Goal: Task Accomplishment & Management: Use online tool/utility

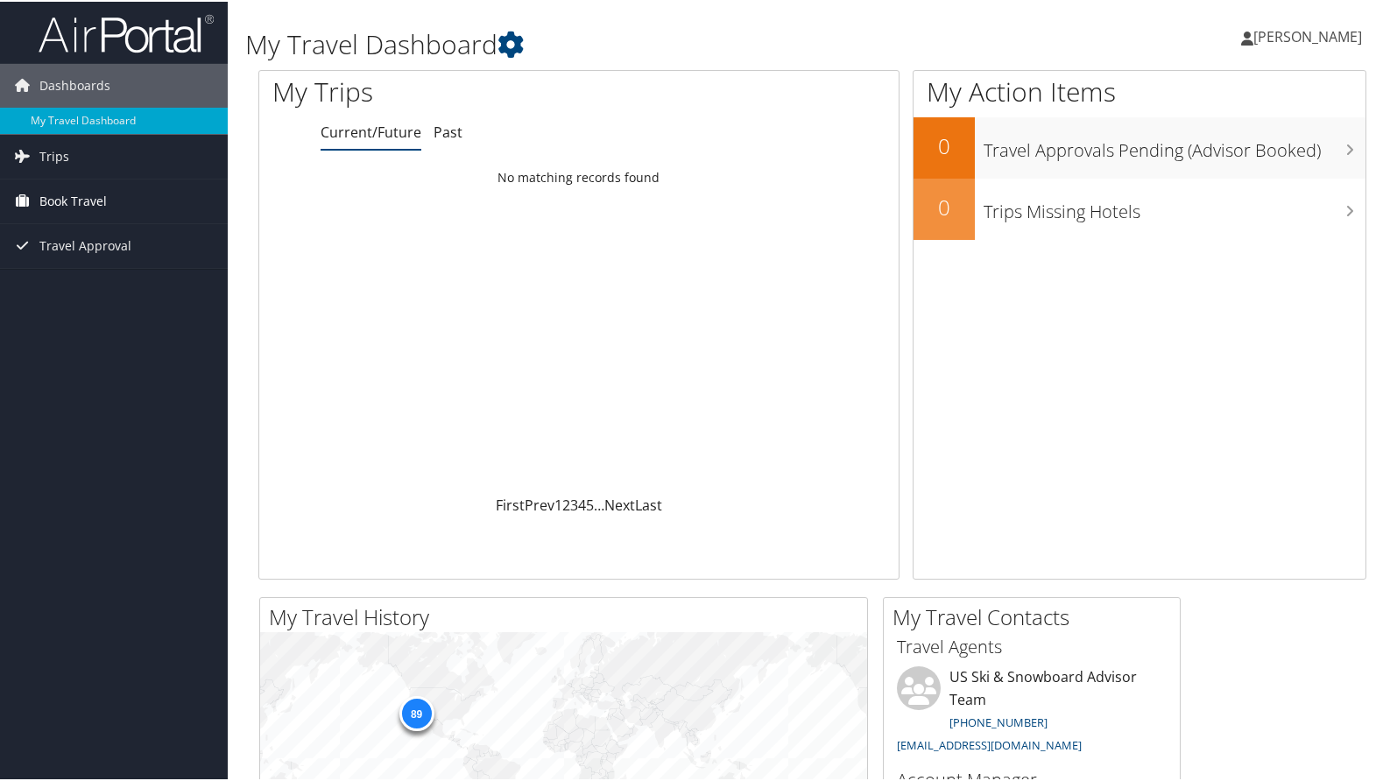
click at [82, 198] on span "Book Travel" at bounding box center [72, 200] width 67 height 44
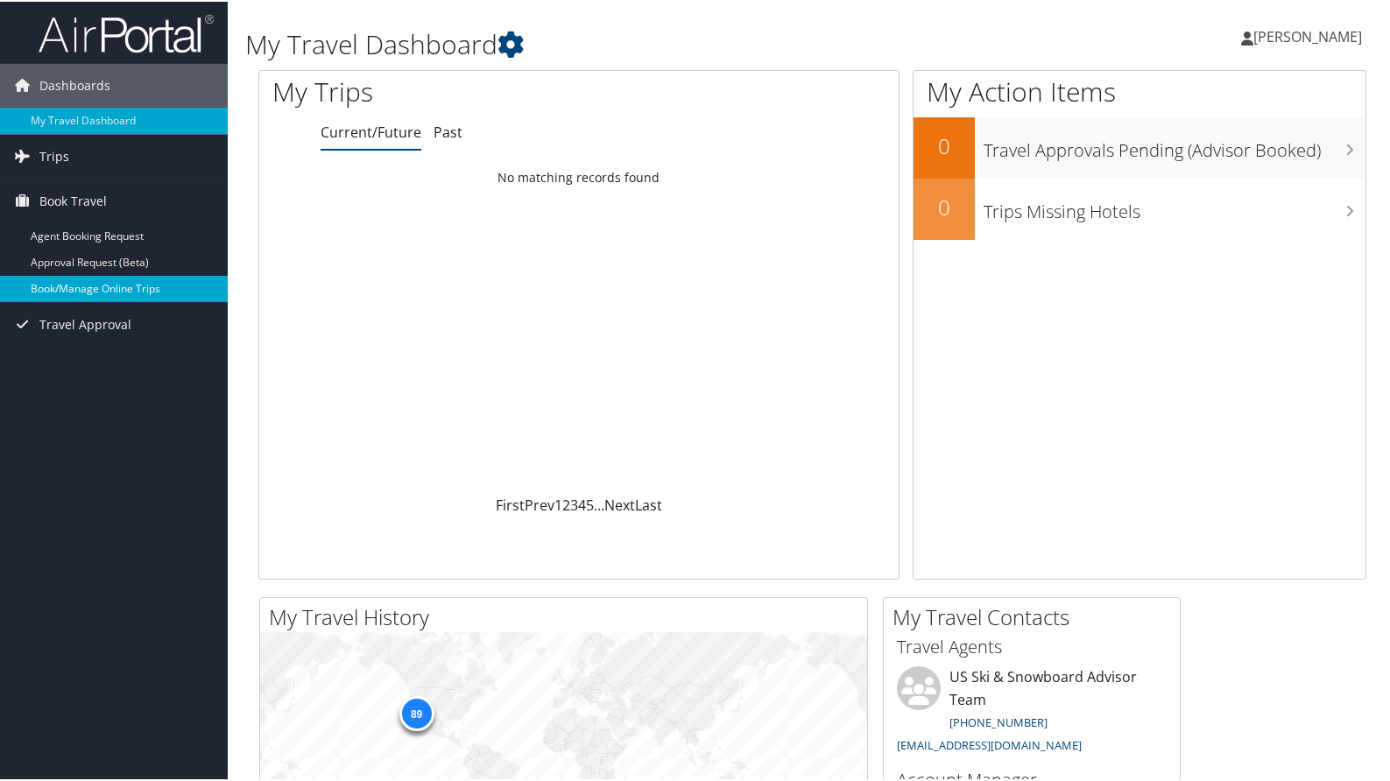
click at [97, 287] on link "Book/Manage Online Trips" at bounding box center [114, 287] width 228 height 26
